Goal: Task Accomplishment & Management: Manage account settings

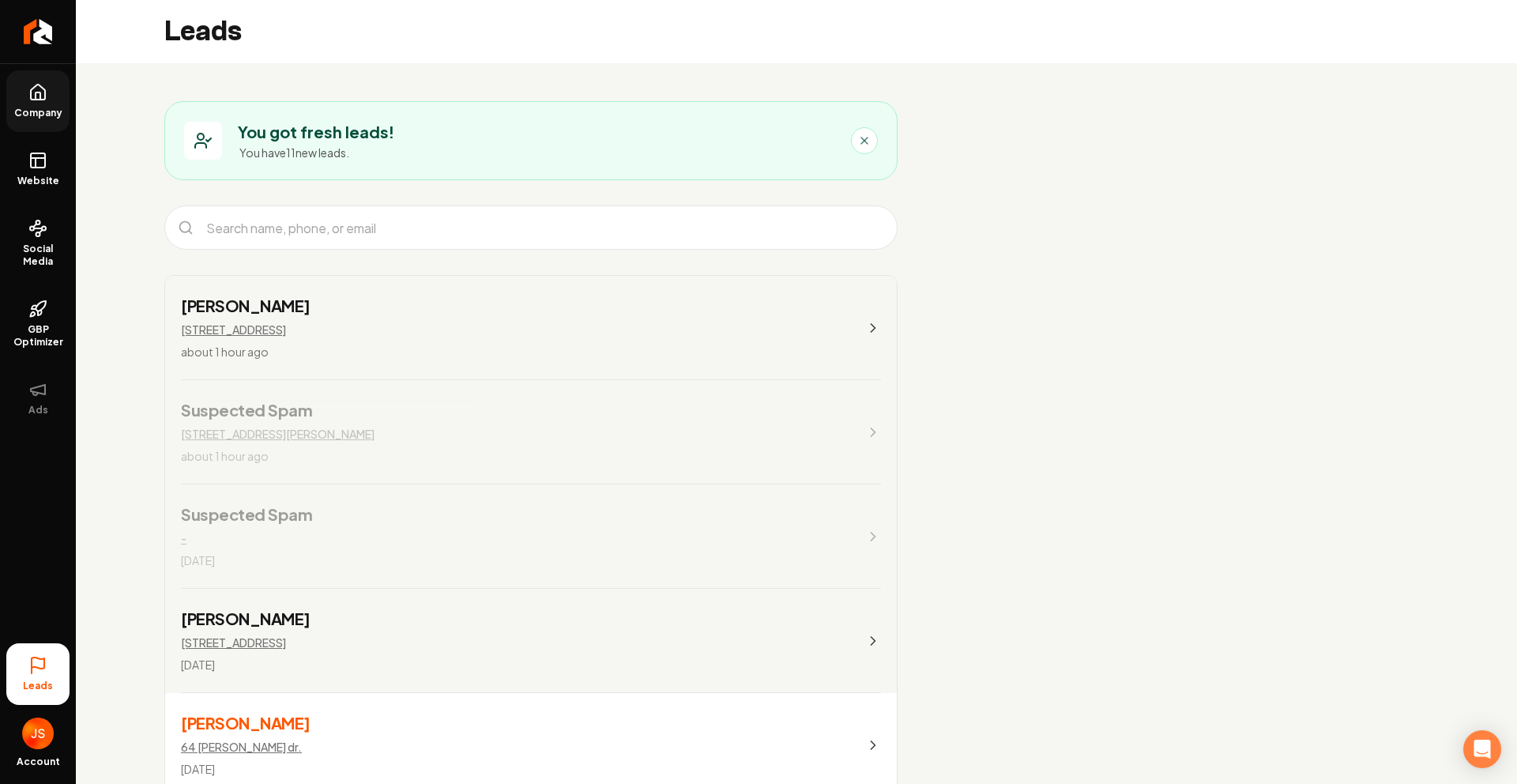
click at [36, 85] on icon at bounding box center [38, 92] width 14 height 15
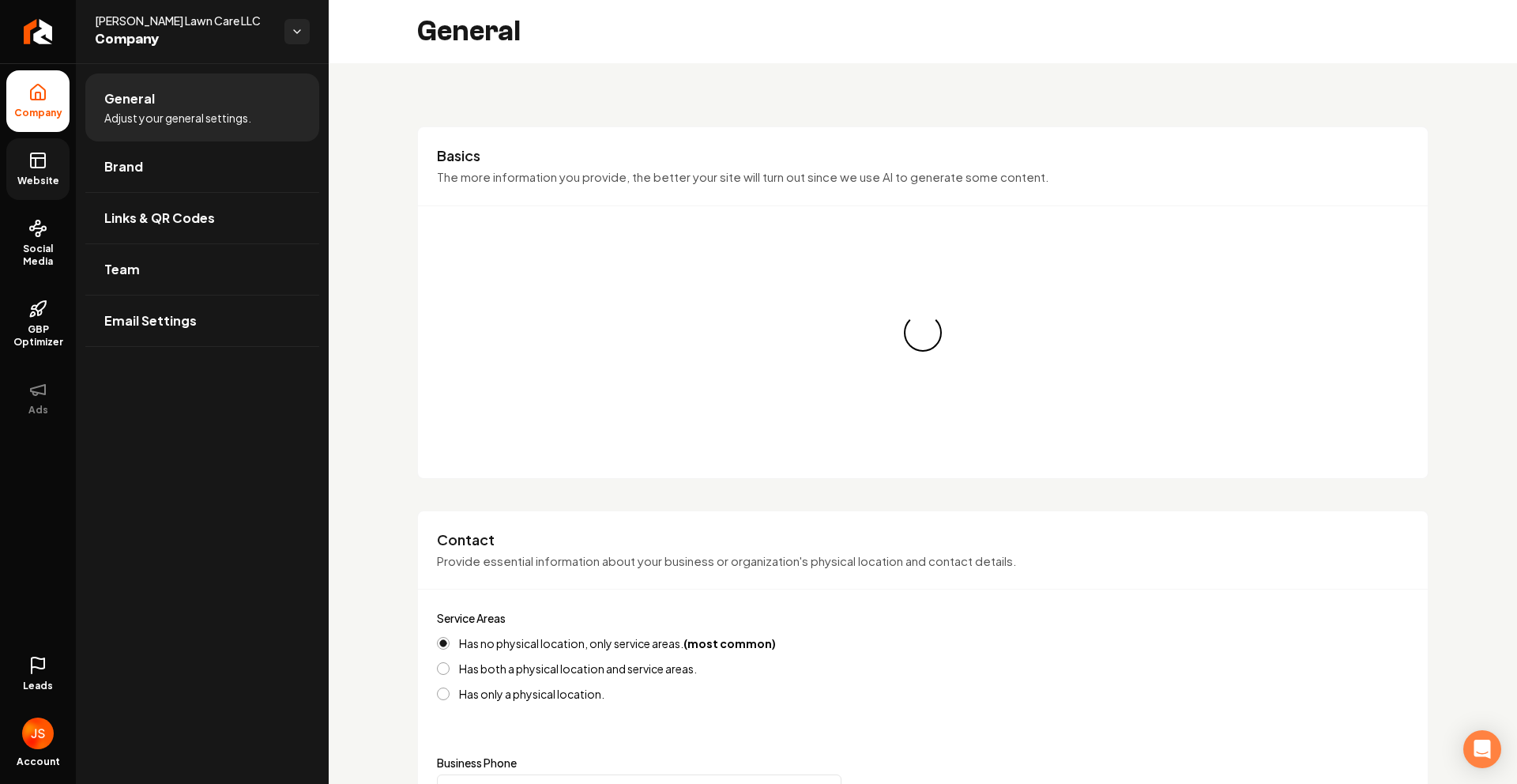
click at [40, 167] on rect at bounding box center [38, 160] width 14 height 14
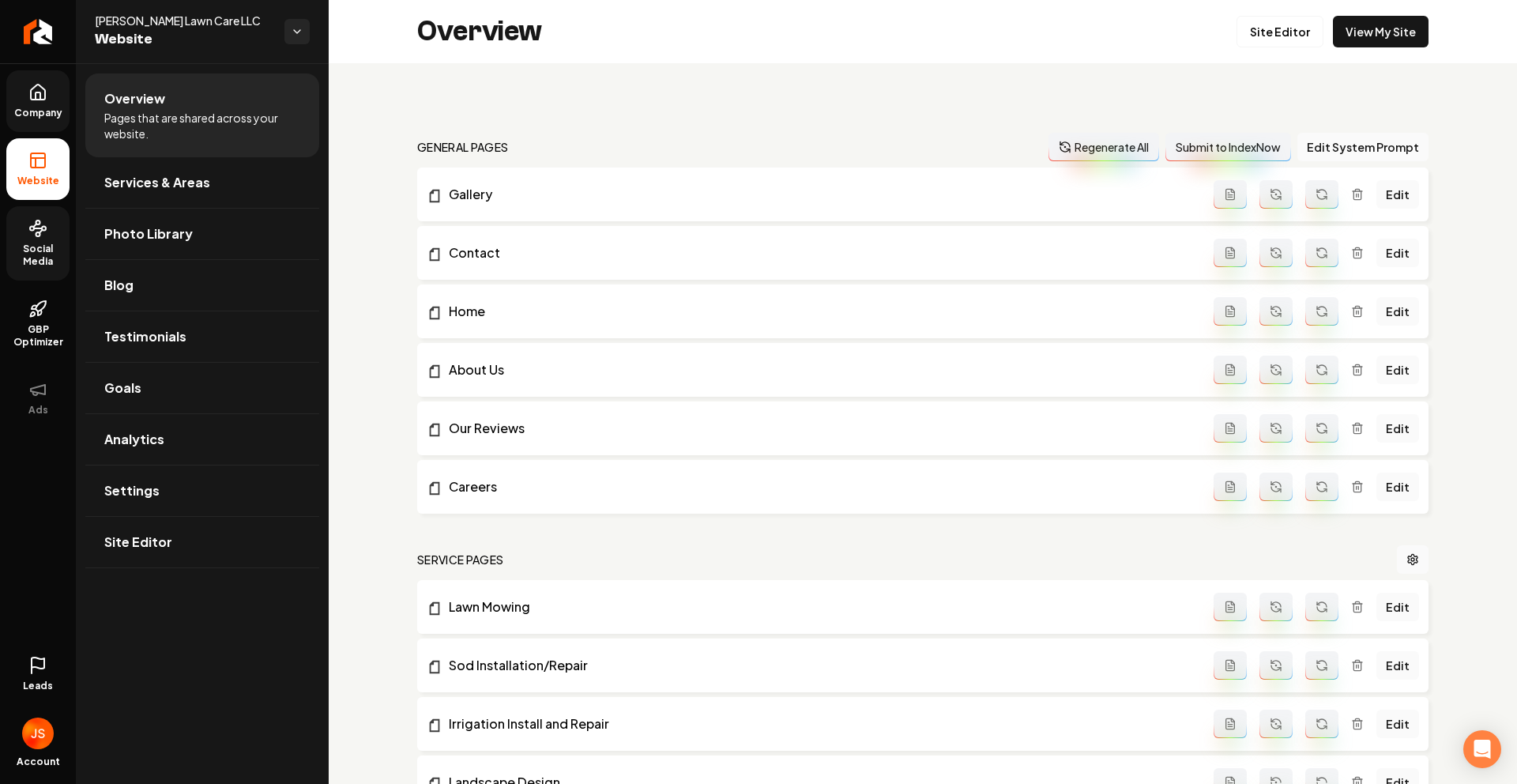
click at [45, 224] on icon at bounding box center [38, 228] width 19 height 19
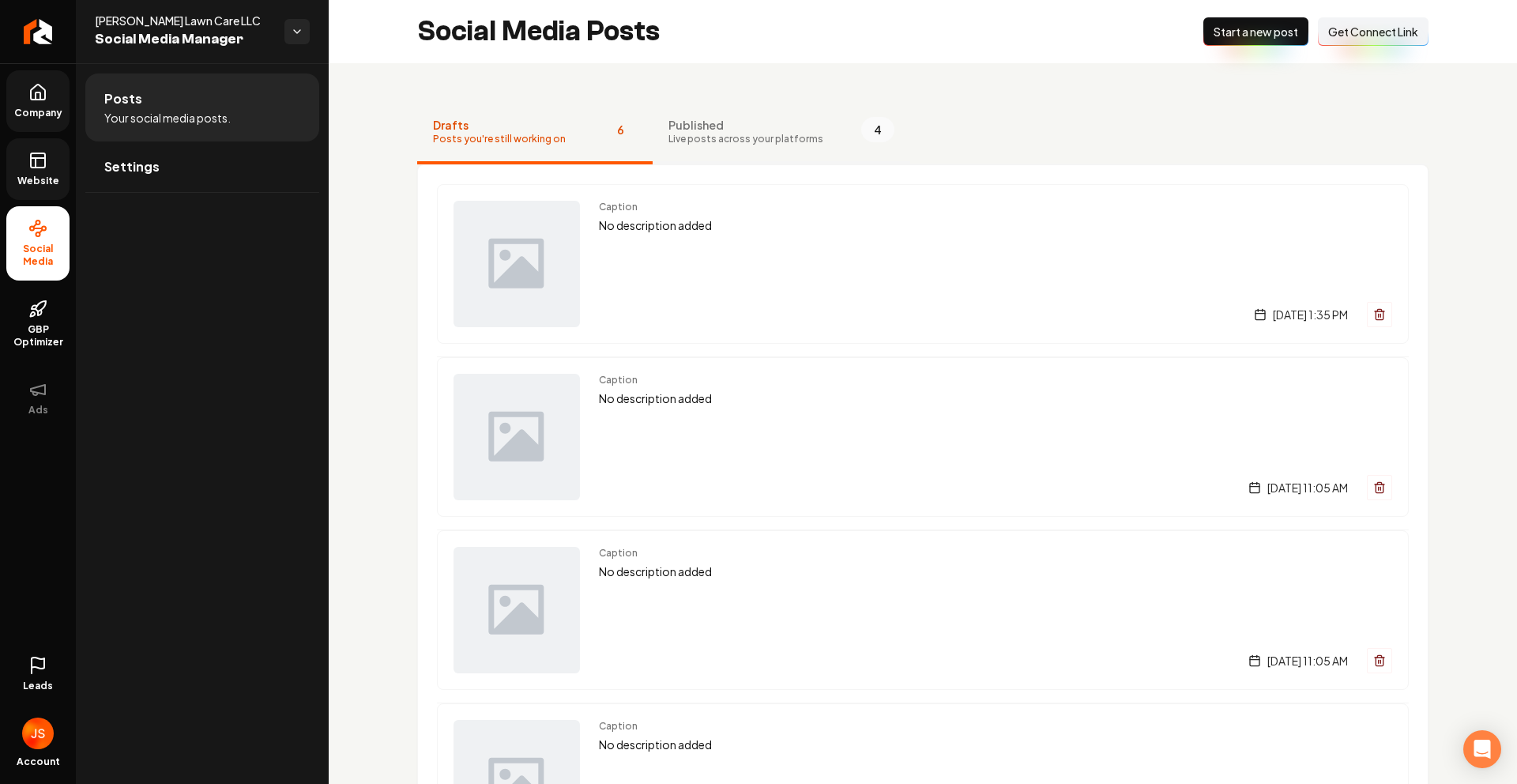
click at [731, 144] on span "Live posts across your platforms" at bounding box center [746, 139] width 155 height 13
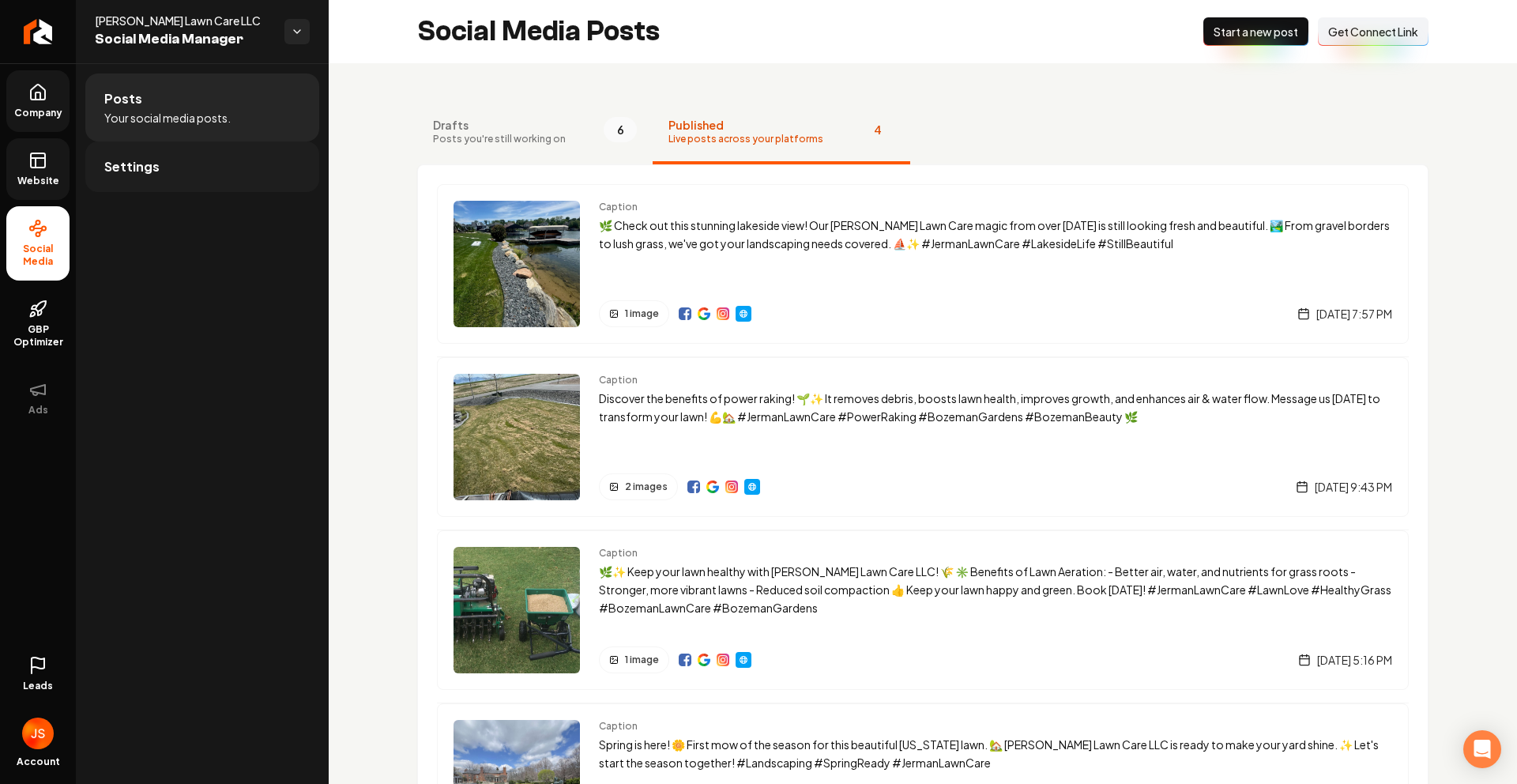
click at [198, 156] on link "Settings" at bounding box center [202, 167] width 234 height 50
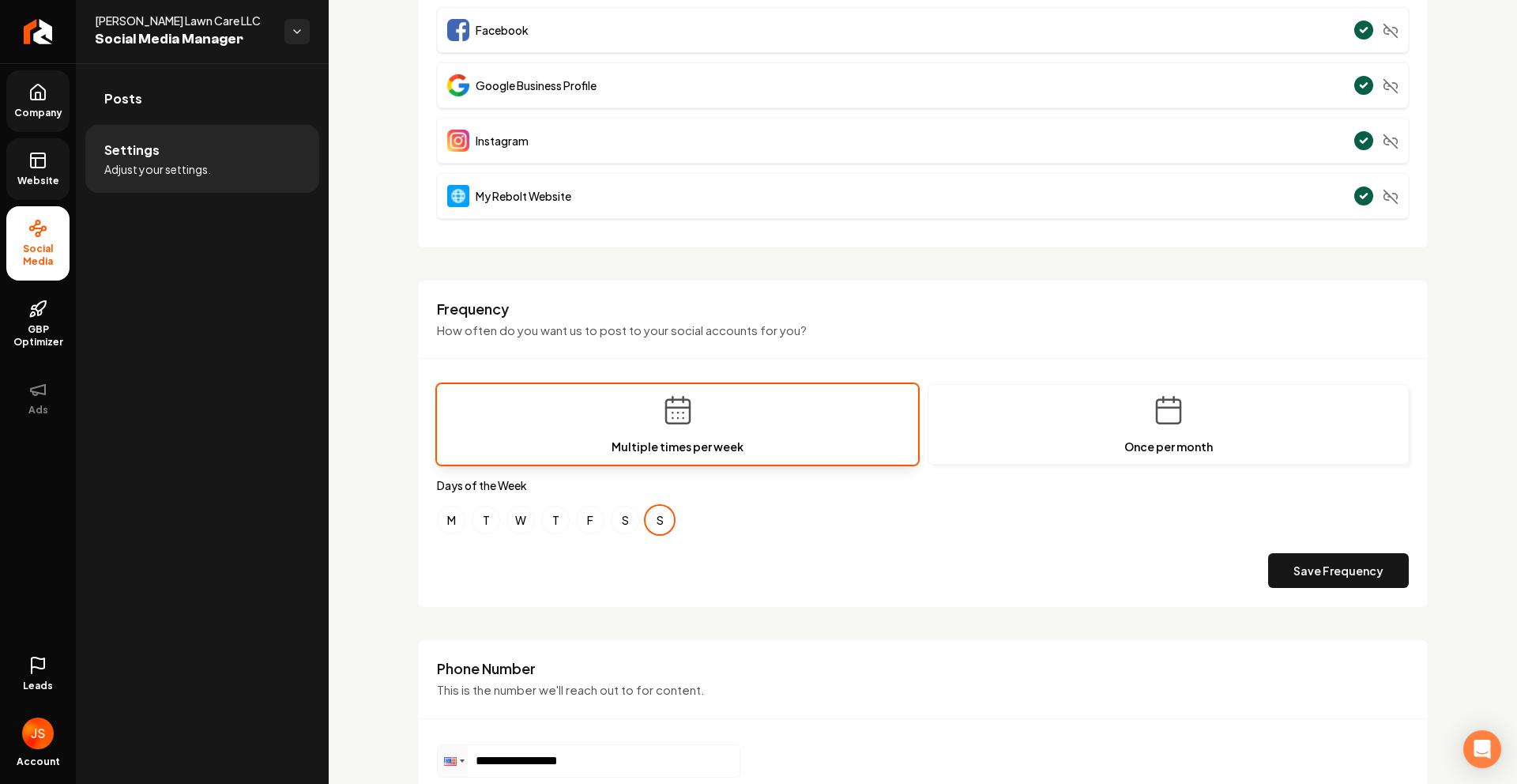
scroll to position [213, 0]
